Goal: Task Accomplishment & Management: Use online tool/utility

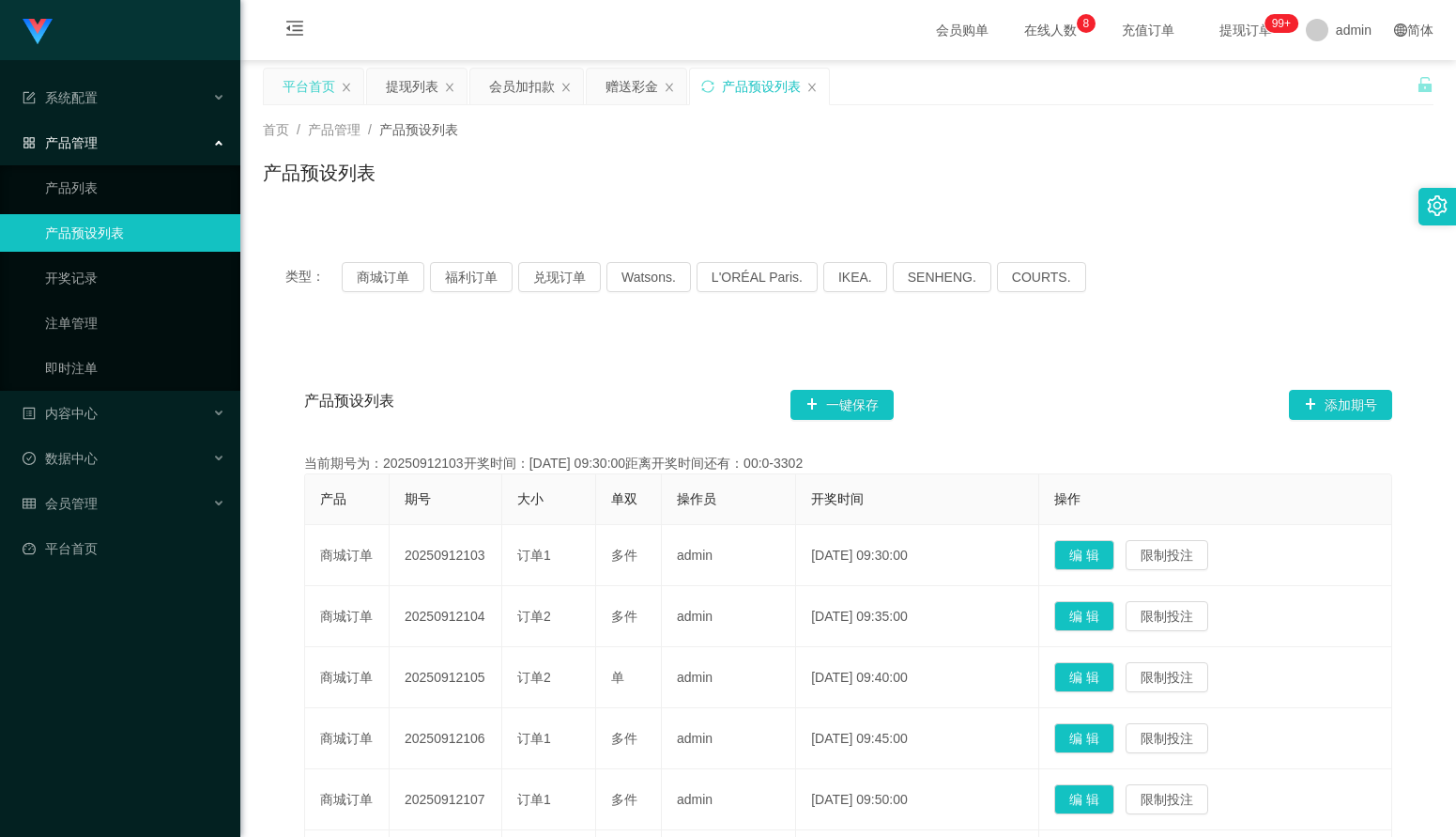
click at [304, 95] on div "平台首页" at bounding box center [308, 86] width 52 height 36
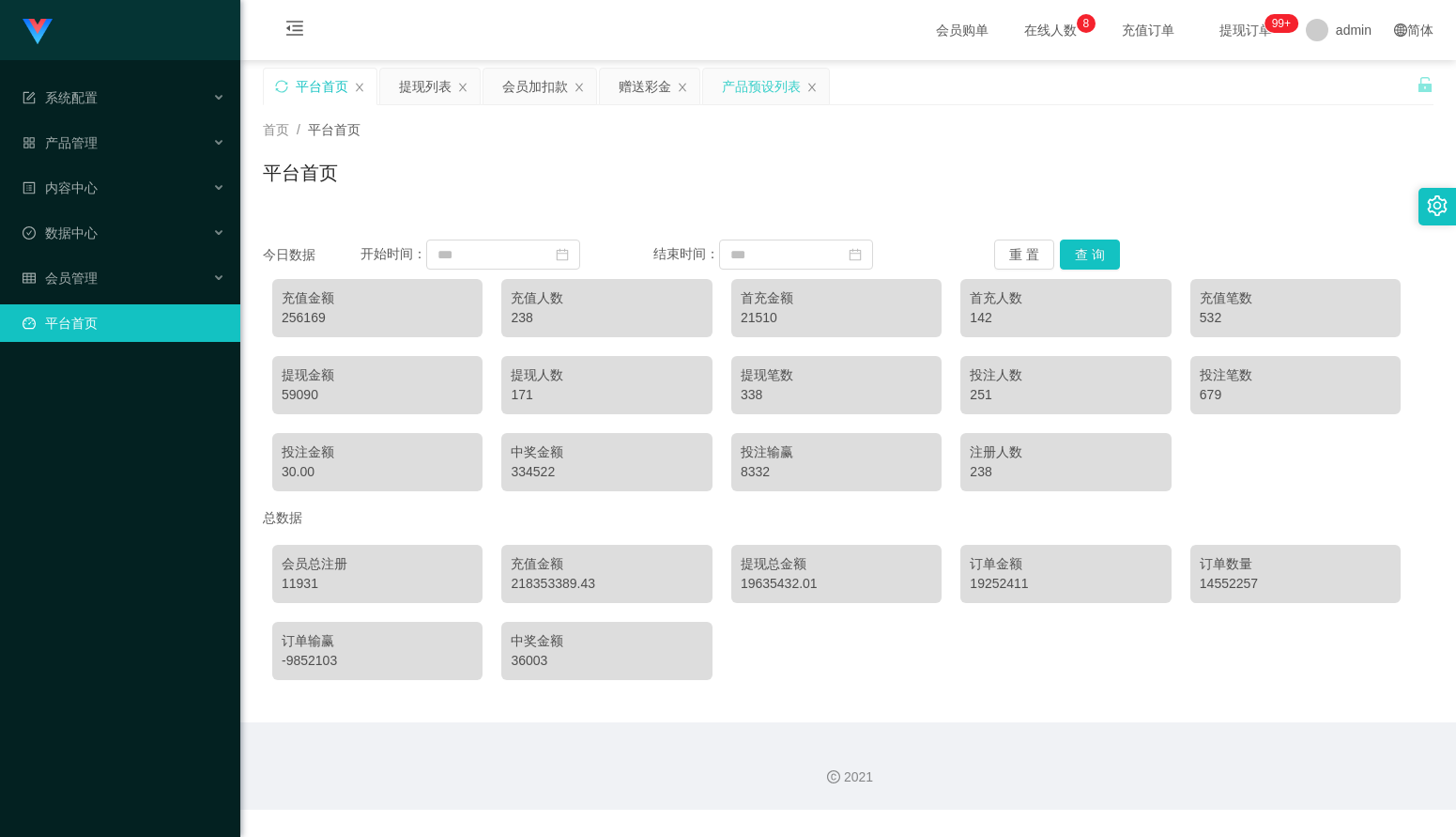
click at [749, 96] on div "产品预设列表" at bounding box center [762, 86] width 79 height 36
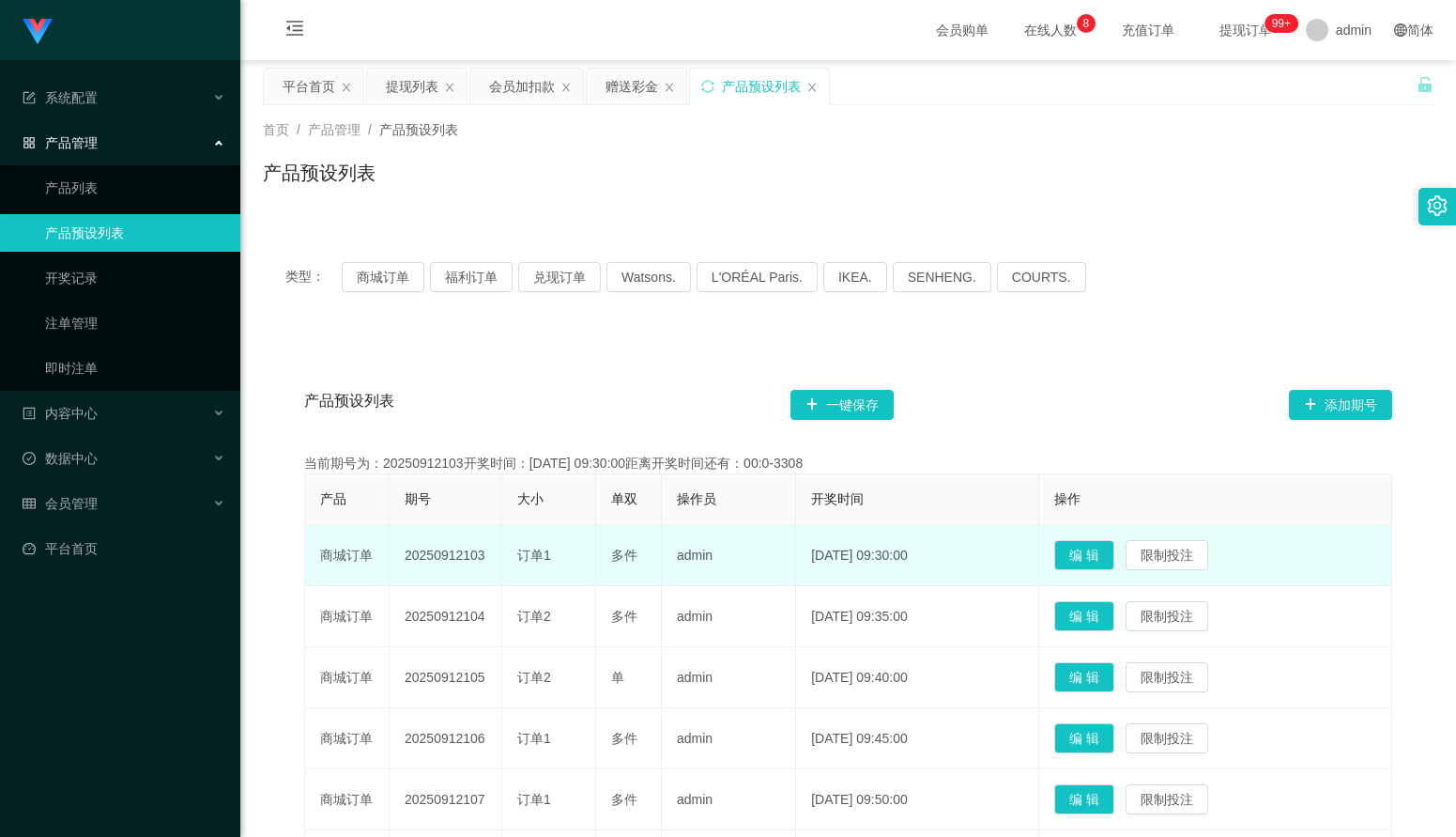
drag, startPoint x: 495, startPoint y: 557, endPoint x: 478, endPoint y: 559, distance: 17.1
click at [478, 559] on td "20250912103" at bounding box center [446, 556] width 112 height 61
drag, startPoint x: 678, startPoint y: 572, endPoint x: 647, endPoint y: 576, distance: 31.3
click at [678, 572] on td "admin" at bounding box center [729, 556] width 134 height 61
drag, startPoint x: 489, startPoint y: 558, endPoint x: 399, endPoint y: 555, distance: 90.0
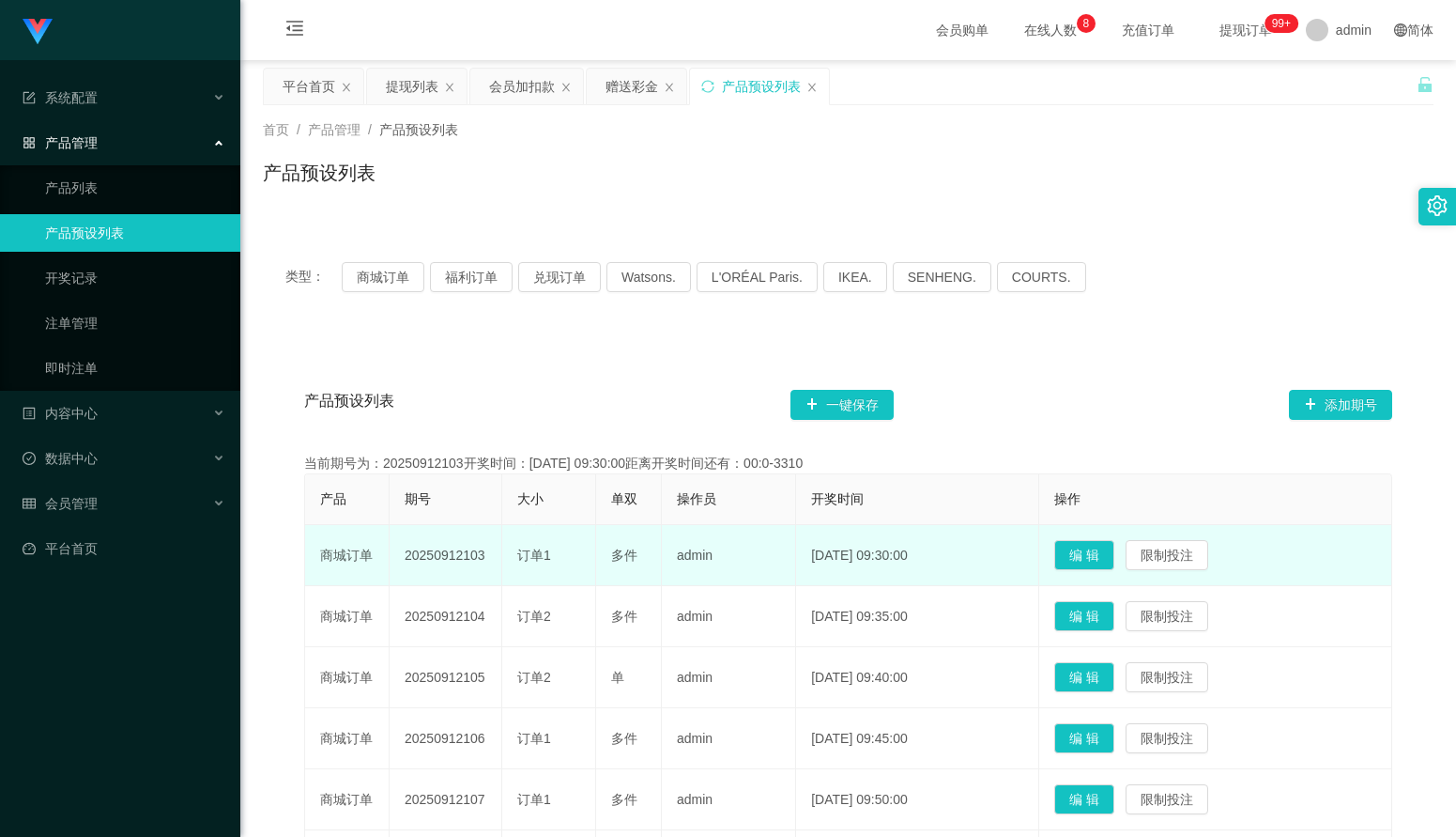
click at [399, 555] on td "20250912103" at bounding box center [446, 556] width 112 height 61
copy td "20250912103"
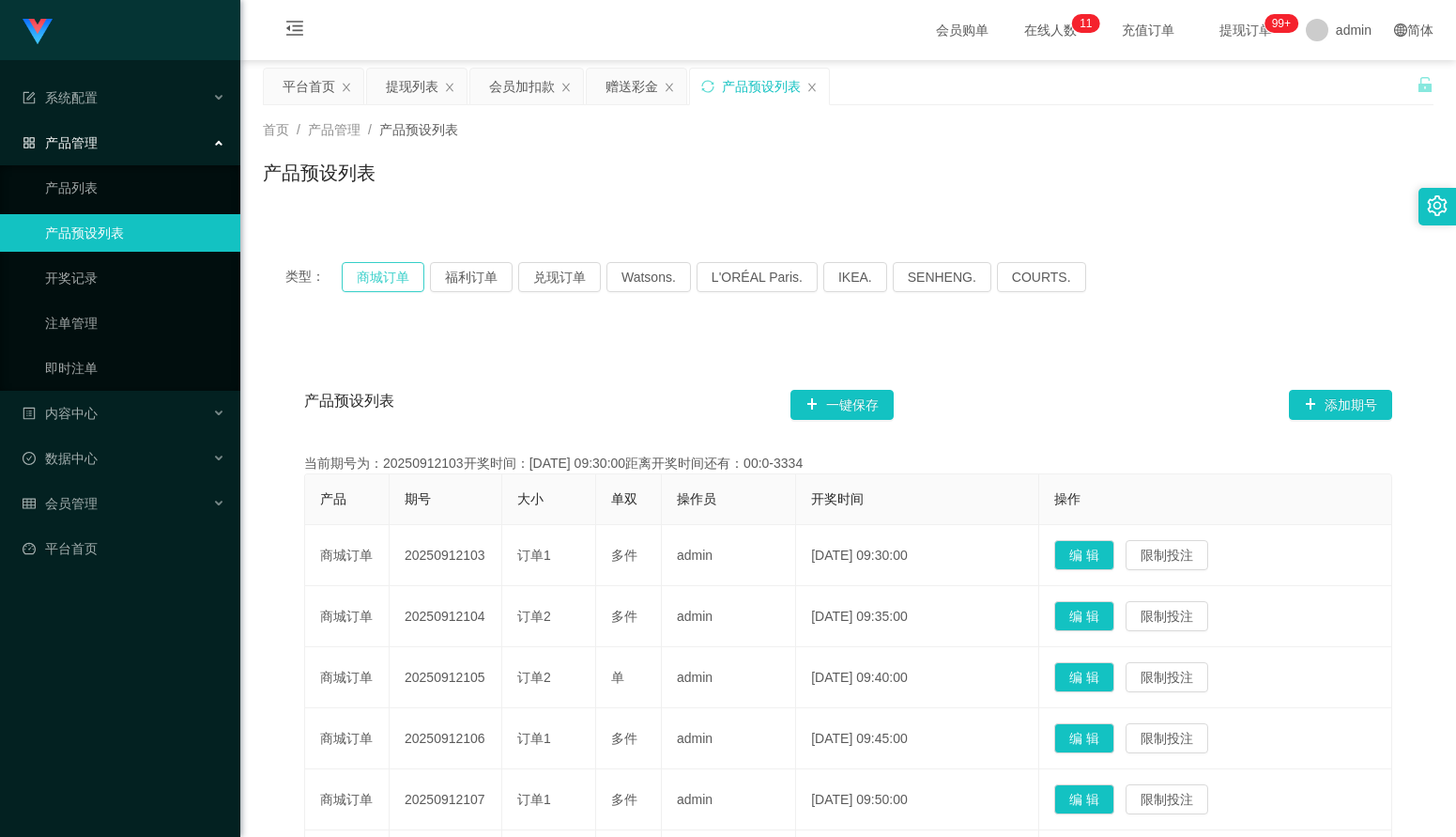
click at [400, 277] on button "商城订单" at bounding box center [383, 276] width 83 height 30
click at [408, 284] on button "商城订单" at bounding box center [383, 276] width 83 height 30
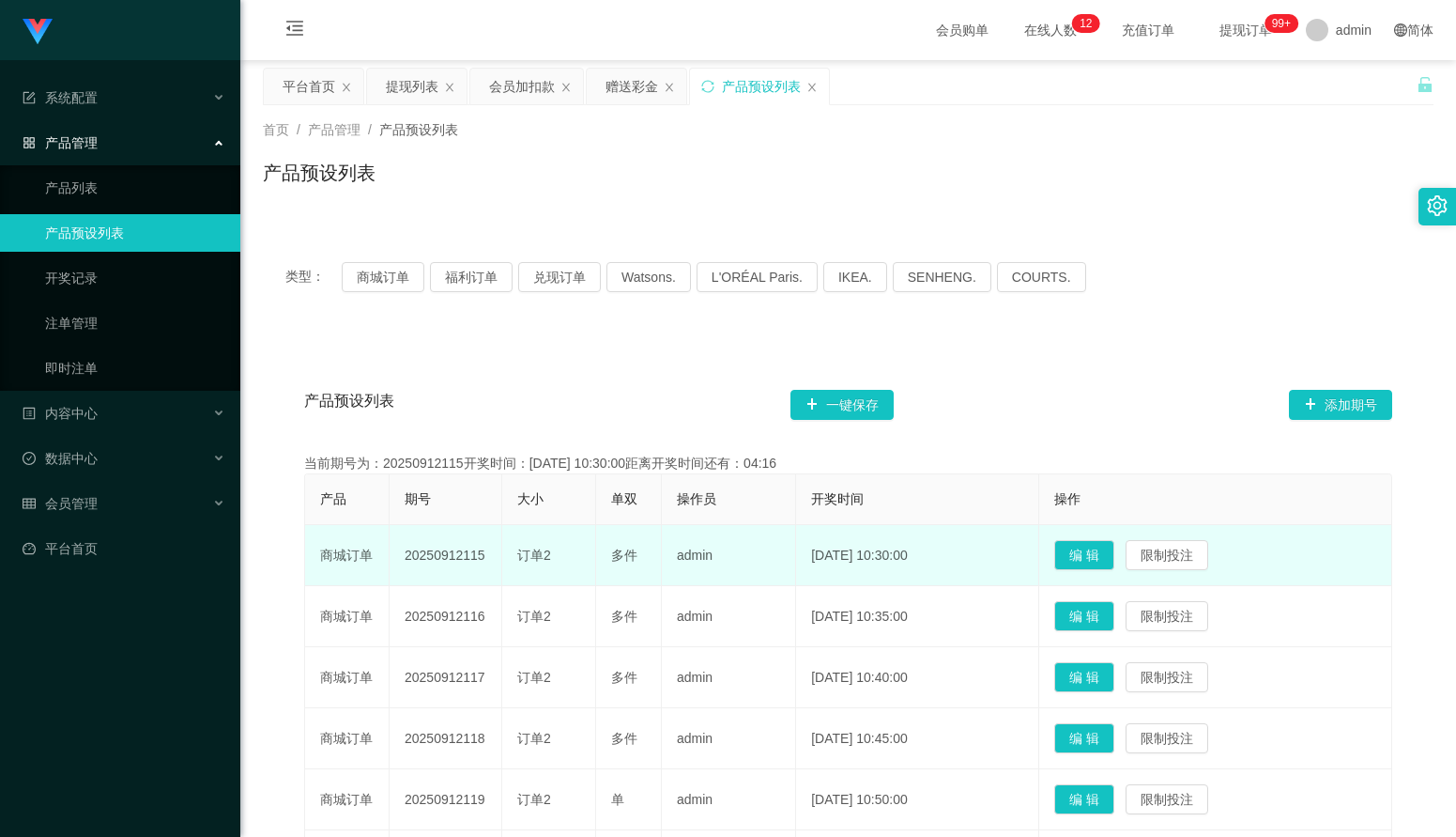
drag, startPoint x: 492, startPoint y: 557, endPoint x: 397, endPoint y: 554, distance: 95.0
click at [397, 554] on td "20250912115" at bounding box center [446, 556] width 112 height 61
copy td "20250912115"
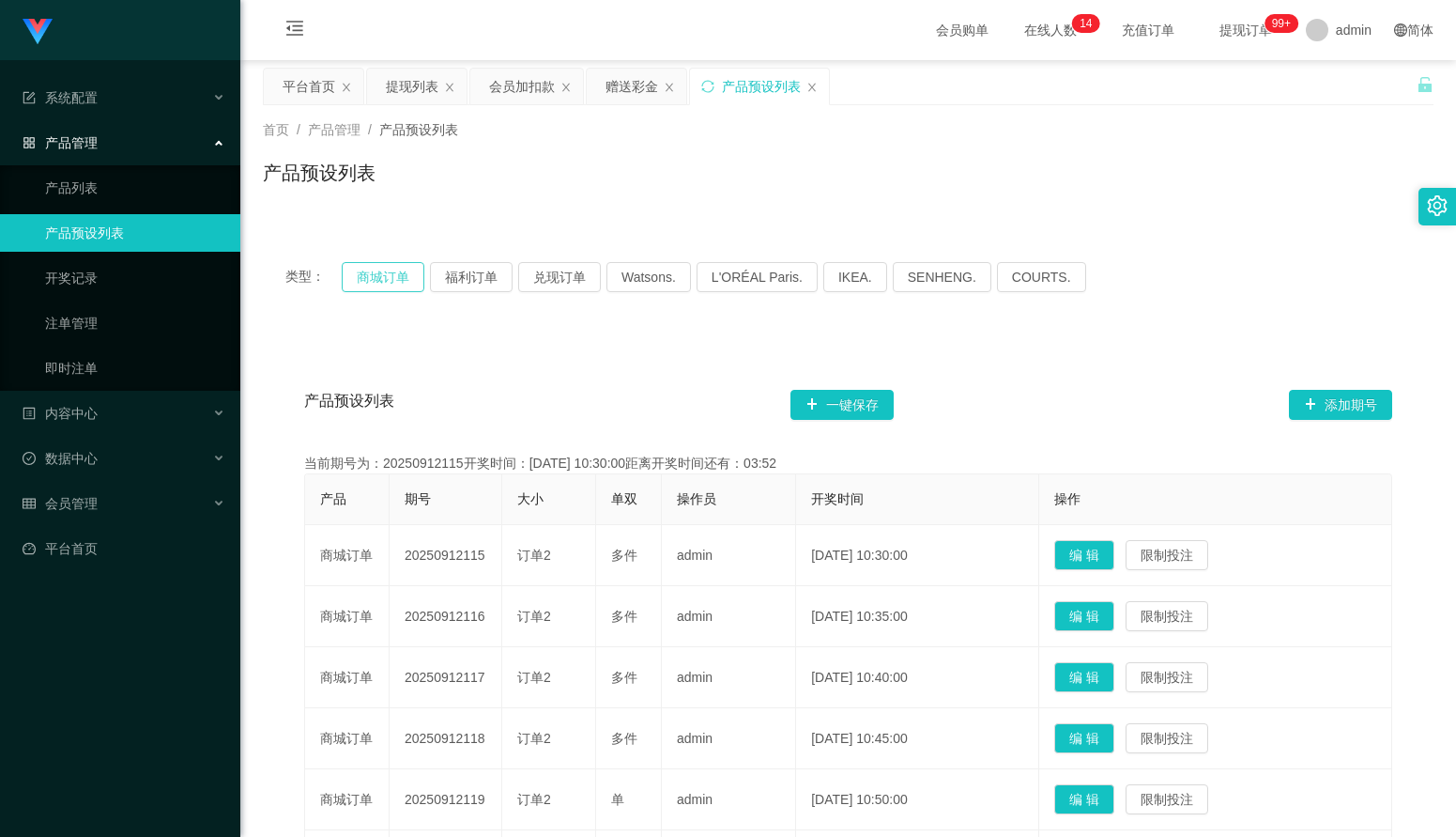
click at [399, 279] on button "商城订单" at bounding box center [383, 276] width 83 height 30
drag, startPoint x: 625, startPoint y: 95, endPoint x: 561, endPoint y: 214, distance: 135.1
click at [625, 94] on div "赠送彩金" at bounding box center [631, 86] width 52 height 36
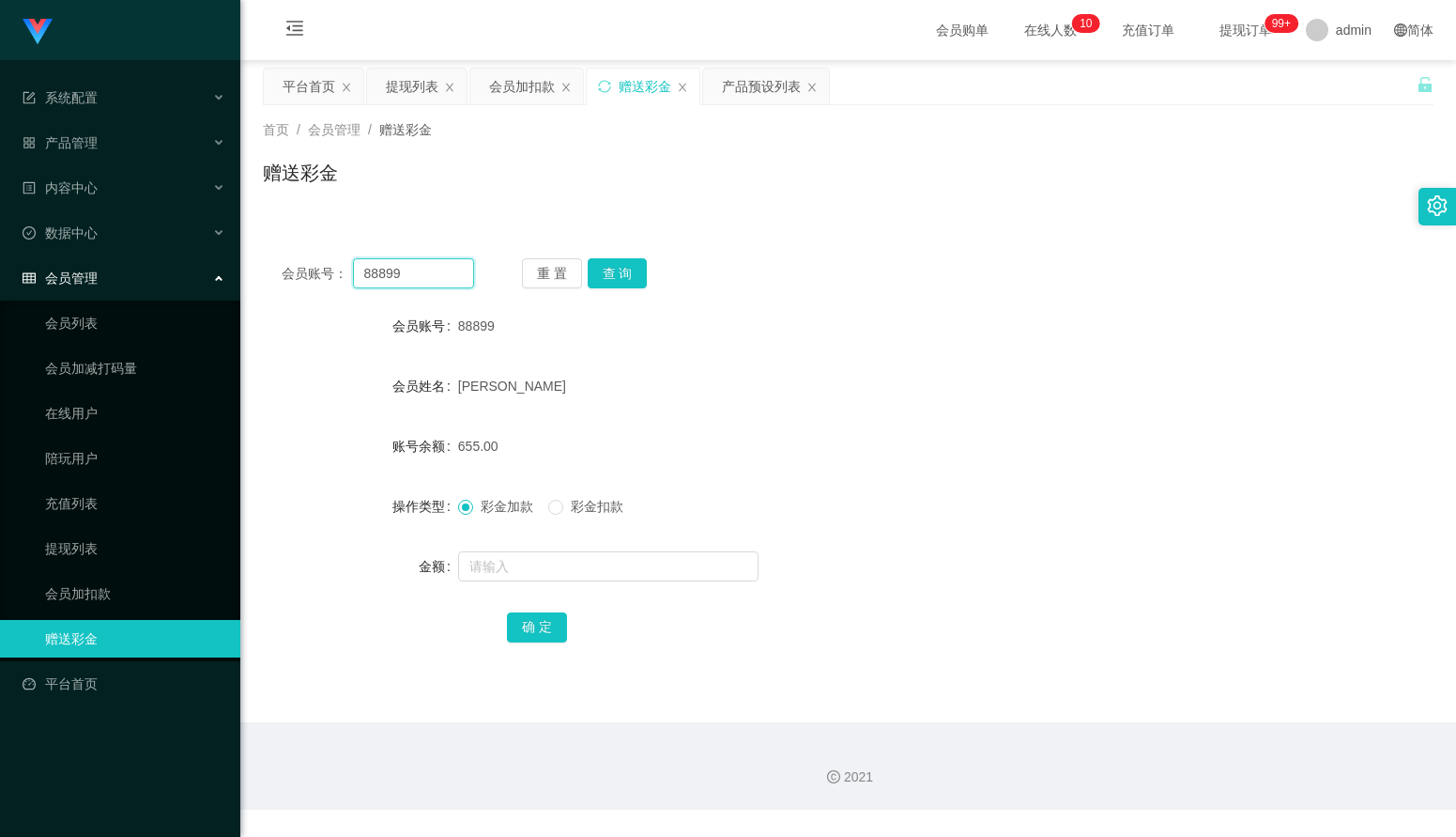
drag, startPoint x: 406, startPoint y: 266, endPoint x: 299, endPoint y: 264, distance: 107.0
click at [299, 264] on div "会员账号： 88899" at bounding box center [377, 273] width 192 height 30
type input "歘"
click at [418, 276] on input "chua" at bounding box center [413, 273] width 121 height 30
click at [627, 280] on button "查 询" at bounding box center [618, 273] width 60 height 30
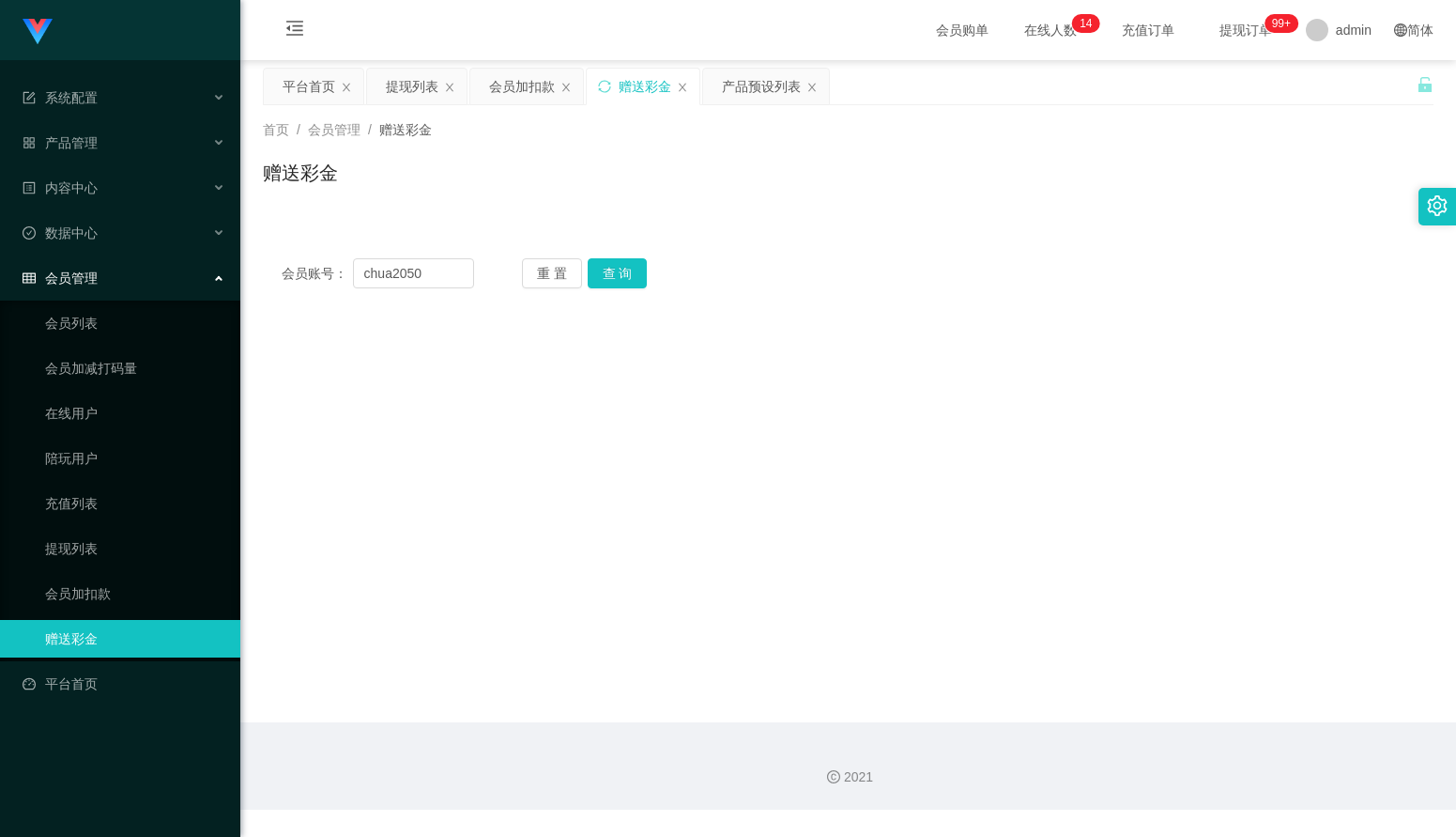
drag, startPoint x: 799, startPoint y: 464, endPoint x: 795, endPoint y: 439, distance: 25.3
click at [799, 463] on main "关闭左侧 关闭右侧 关闭其它 刷新页面 平台首页 提现列表 会员加扣款 赠送彩金 产品预设列表 首页 / 会员管理 / 赠送彩金 / 赠送彩金 会员账号： c…" at bounding box center [848, 391] width 1215 height 662
click at [442, 279] on input "chua2050" at bounding box center [413, 273] width 121 height 30
type input "chua2025"
click at [612, 274] on button "查 询" at bounding box center [618, 273] width 60 height 30
